Goal: Transaction & Acquisition: Purchase product/service

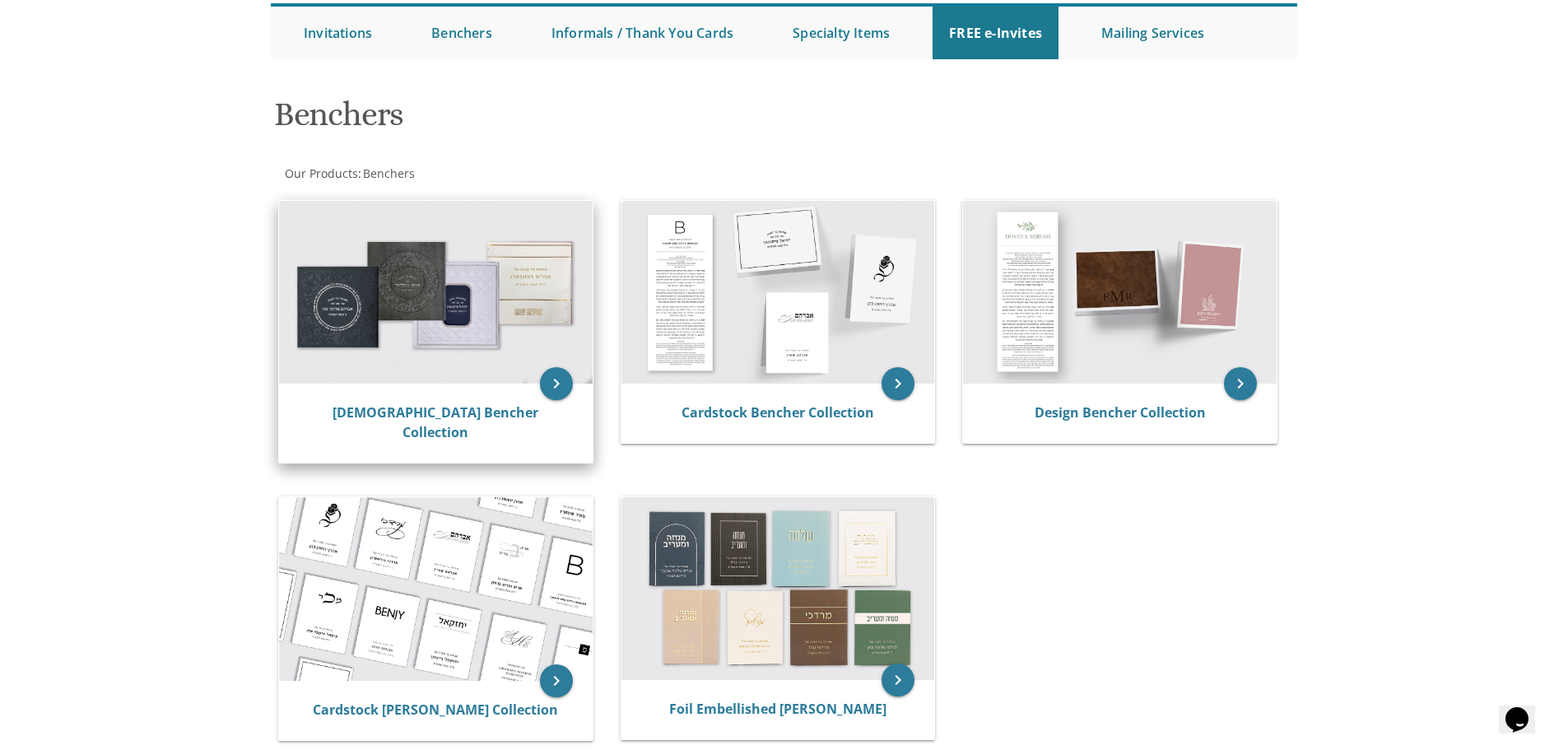
click at [461, 285] on img at bounding box center [436, 292] width 313 height 183
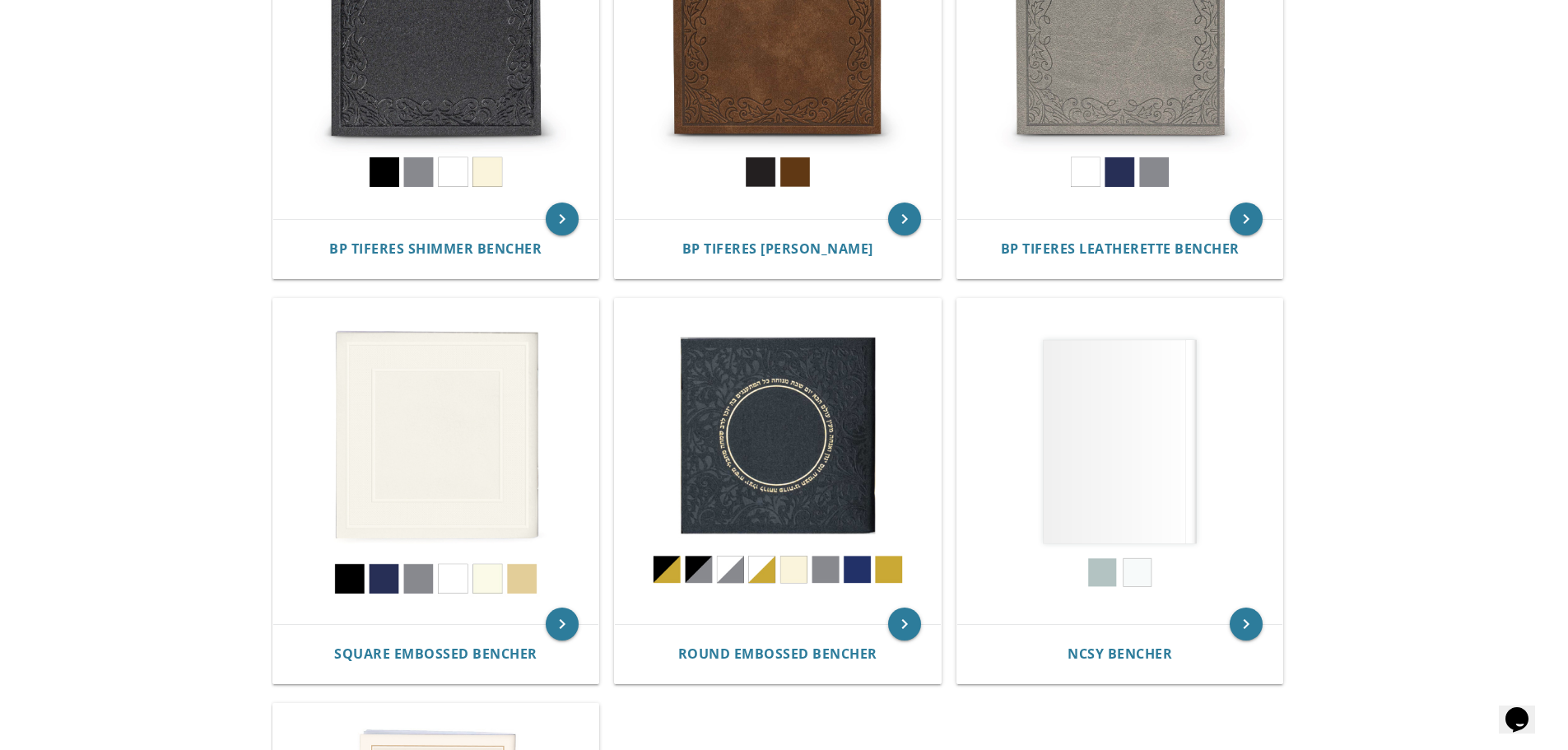
scroll to position [494, 0]
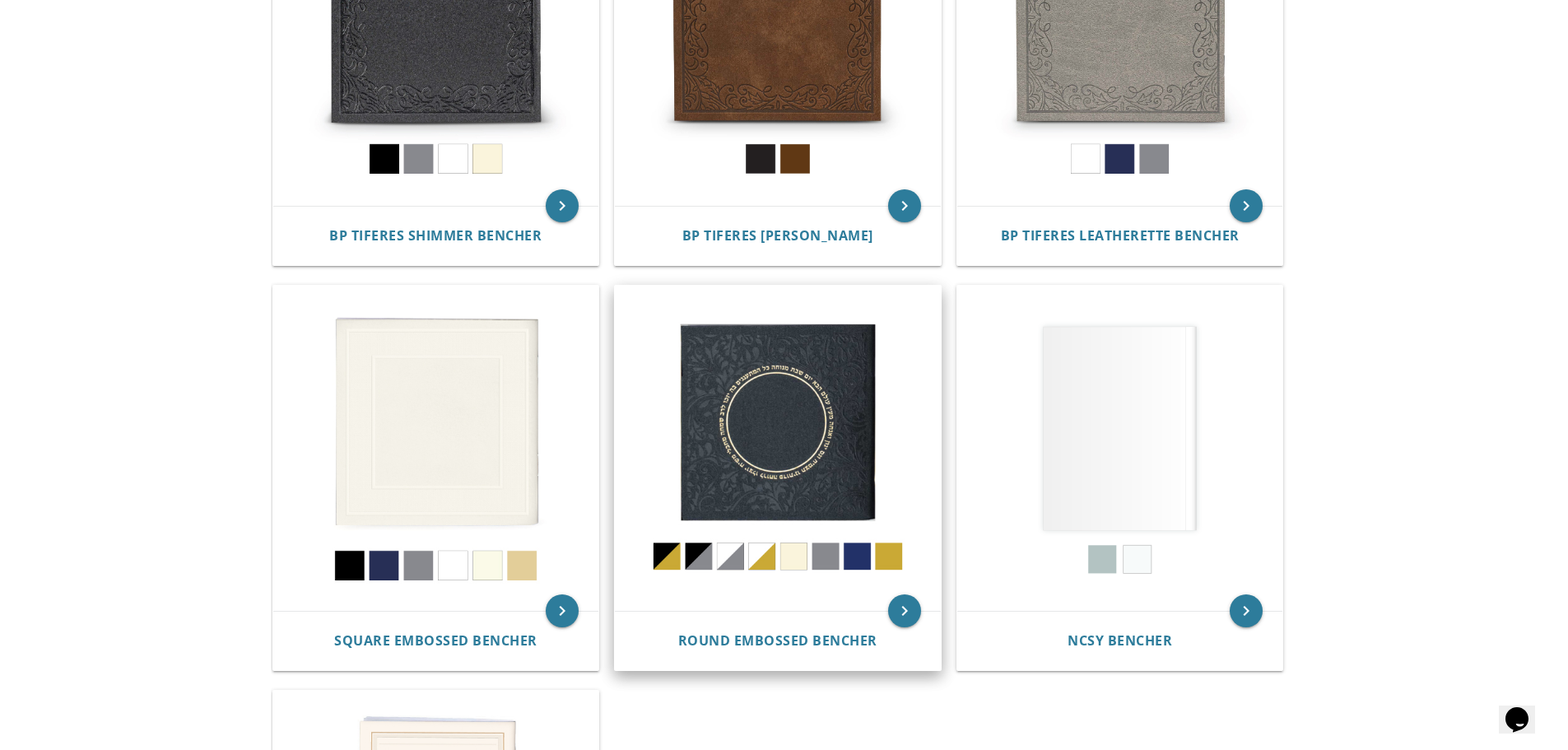
click at [786, 424] on img at bounding box center [778, 449] width 326 height 326
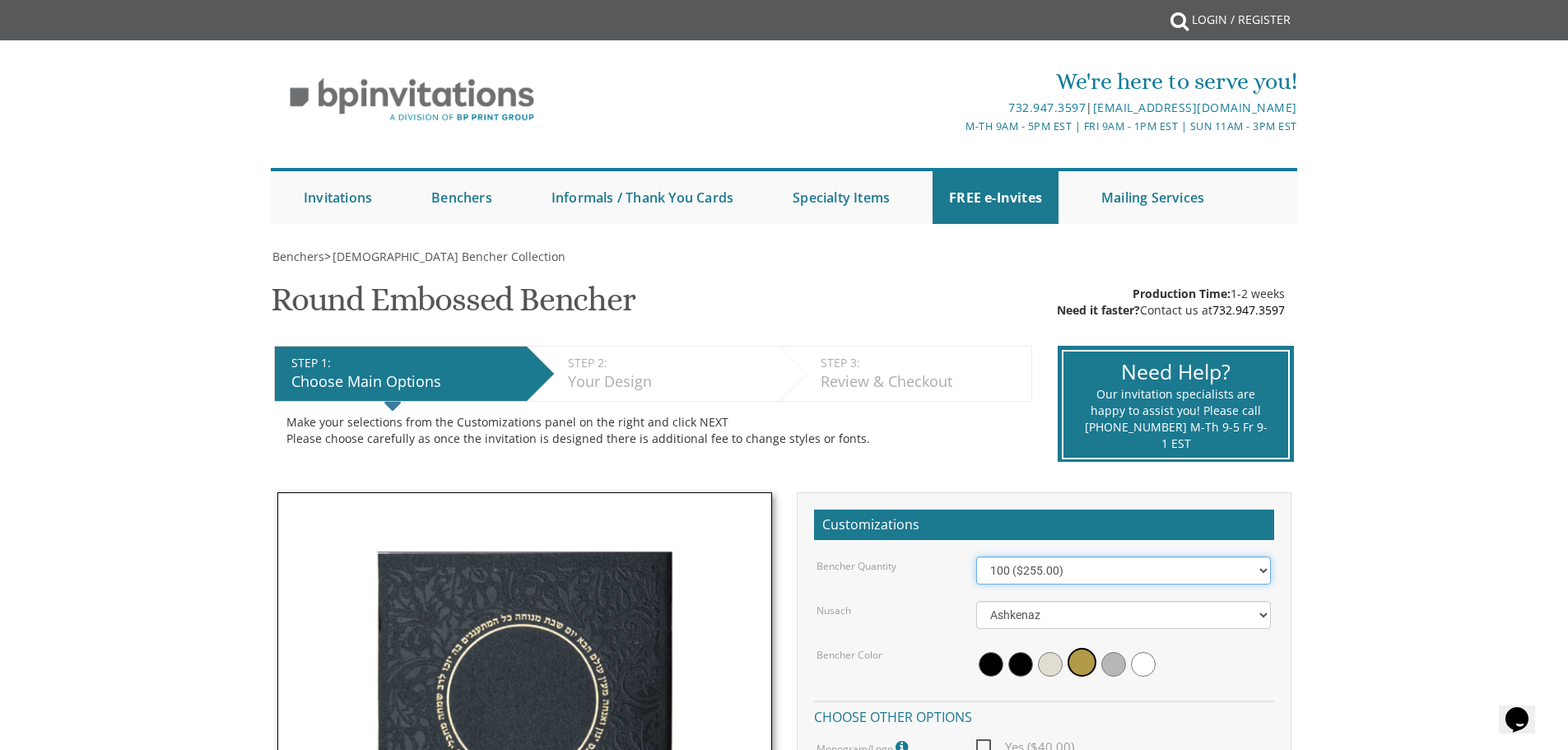
click at [1261, 569] on select "100 ($255.00) 200 ($510.00) 300 ($765.00) 400 ($1,020.00) 500 ($1,275.00)" at bounding box center [1124, 570] width 295 height 28
